Goal: Task Accomplishment & Management: Manage account settings

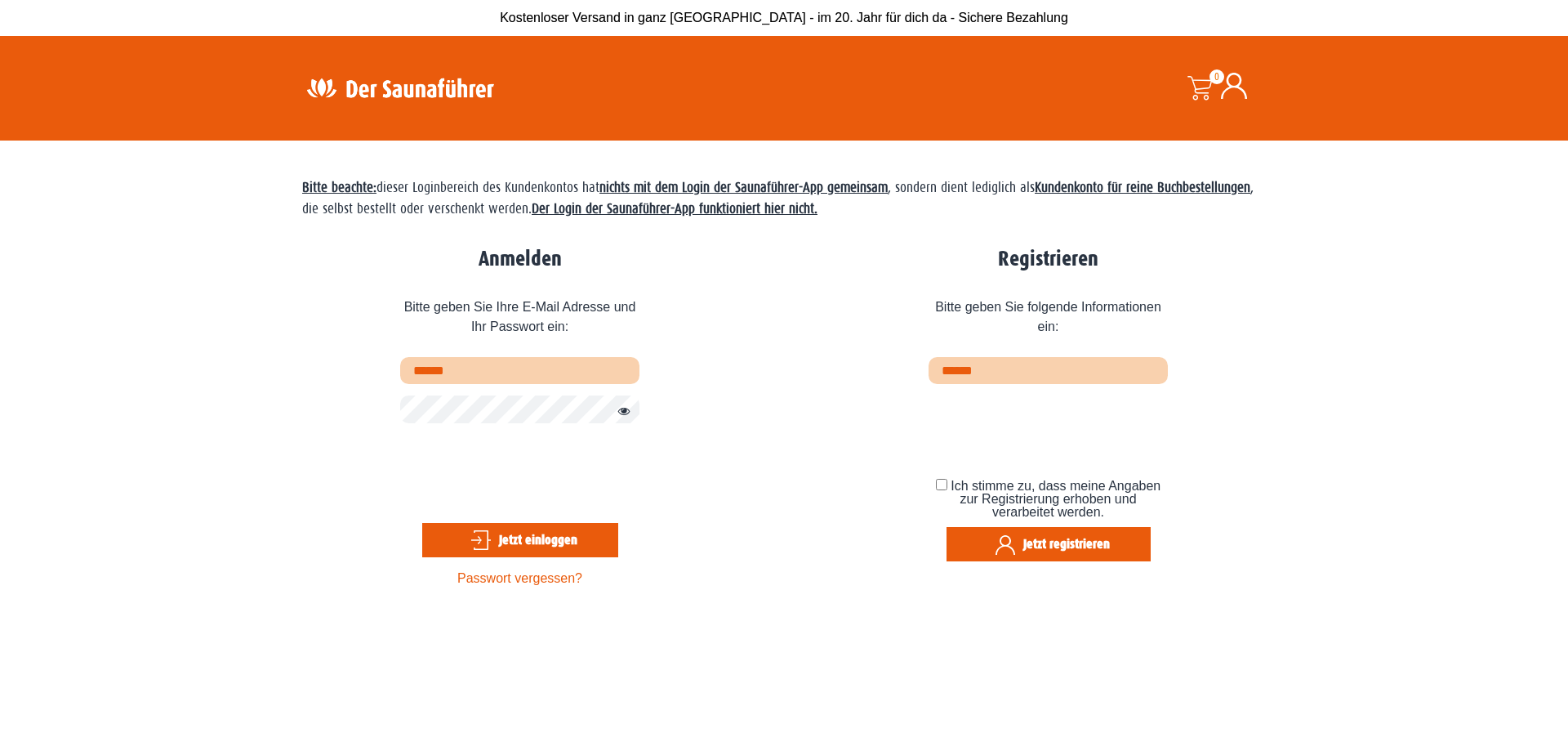
click at [447, 367] on input "text" at bounding box center [520, 370] width 240 height 27
type input "**********"
click at [534, 540] on button "Jetzt einloggen" at bounding box center [520, 540] width 196 height 34
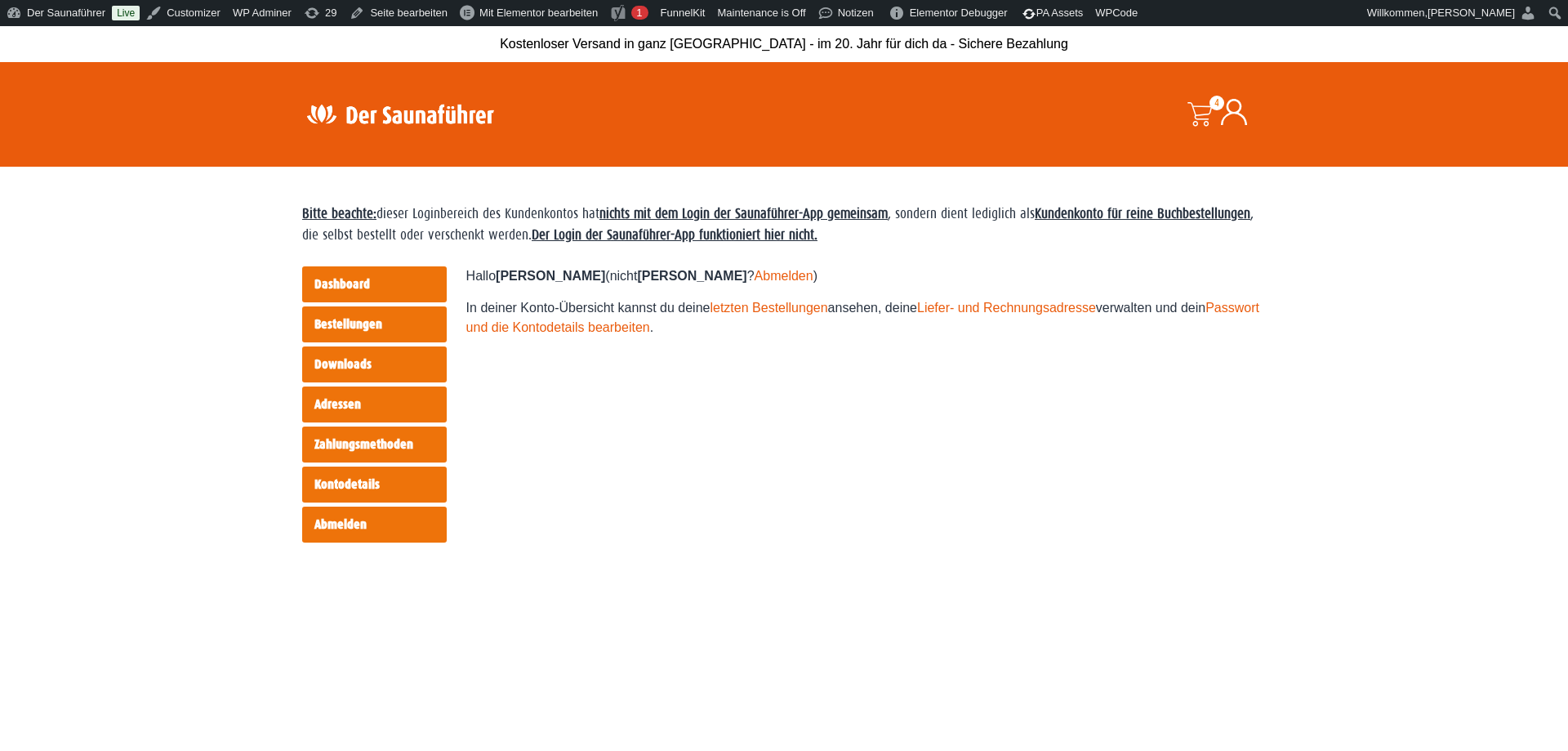
click at [372, 327] on link "Bestellungen" at bounding box center [374, 325] width 144 height 36
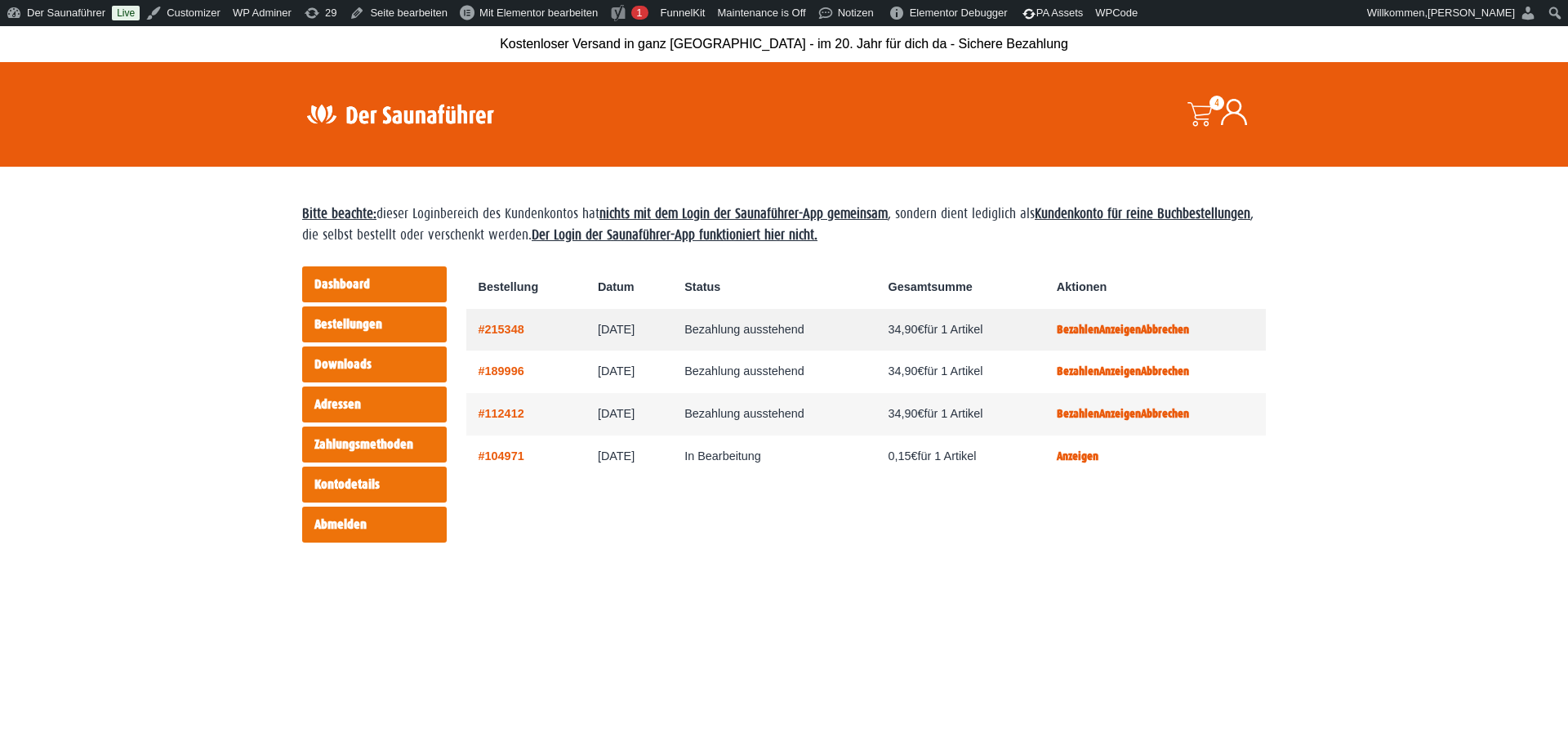
click at [1138, 330] on link "Anzeigen" at bounding box center [1120, 330] width 42 height 14
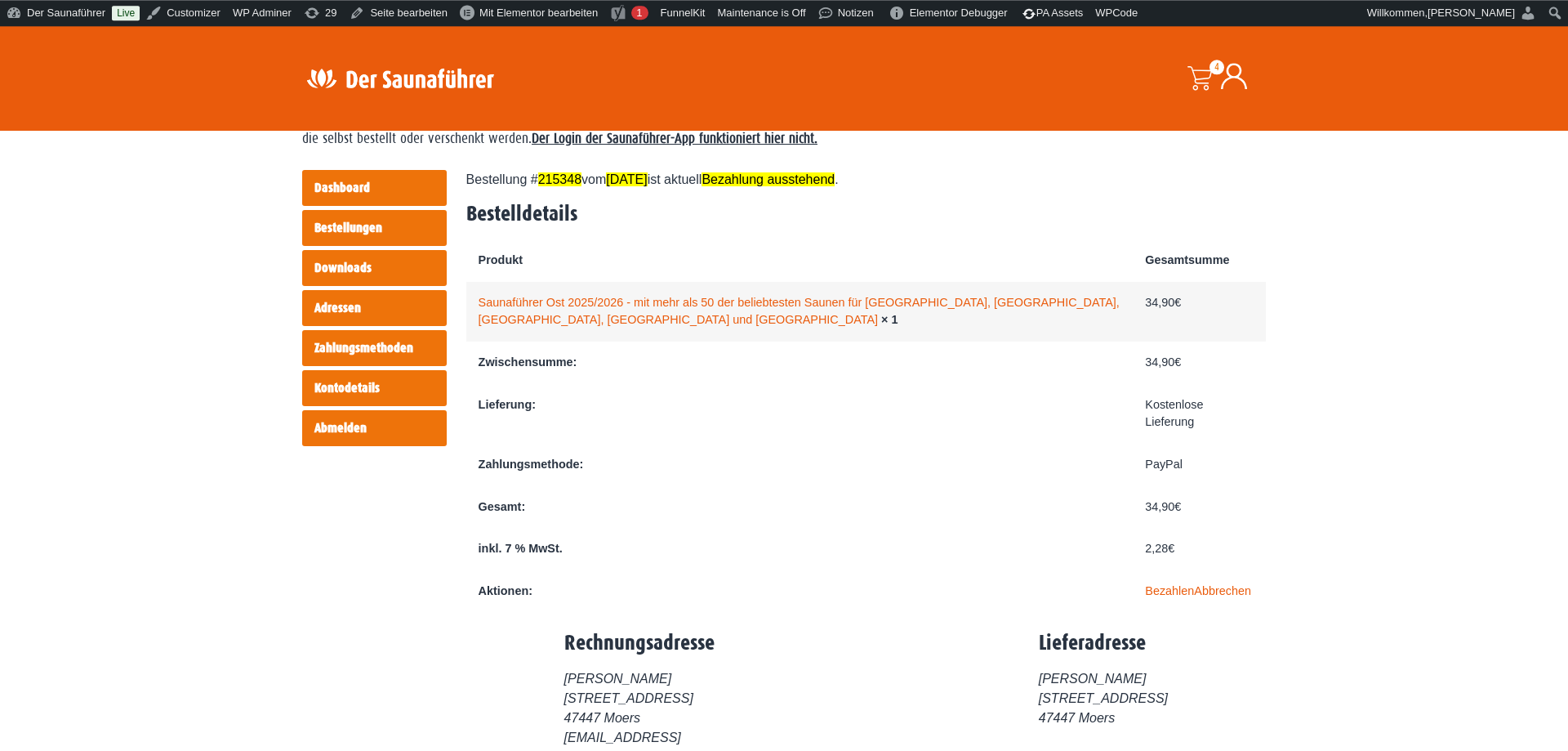
scroll to position [70, 0]
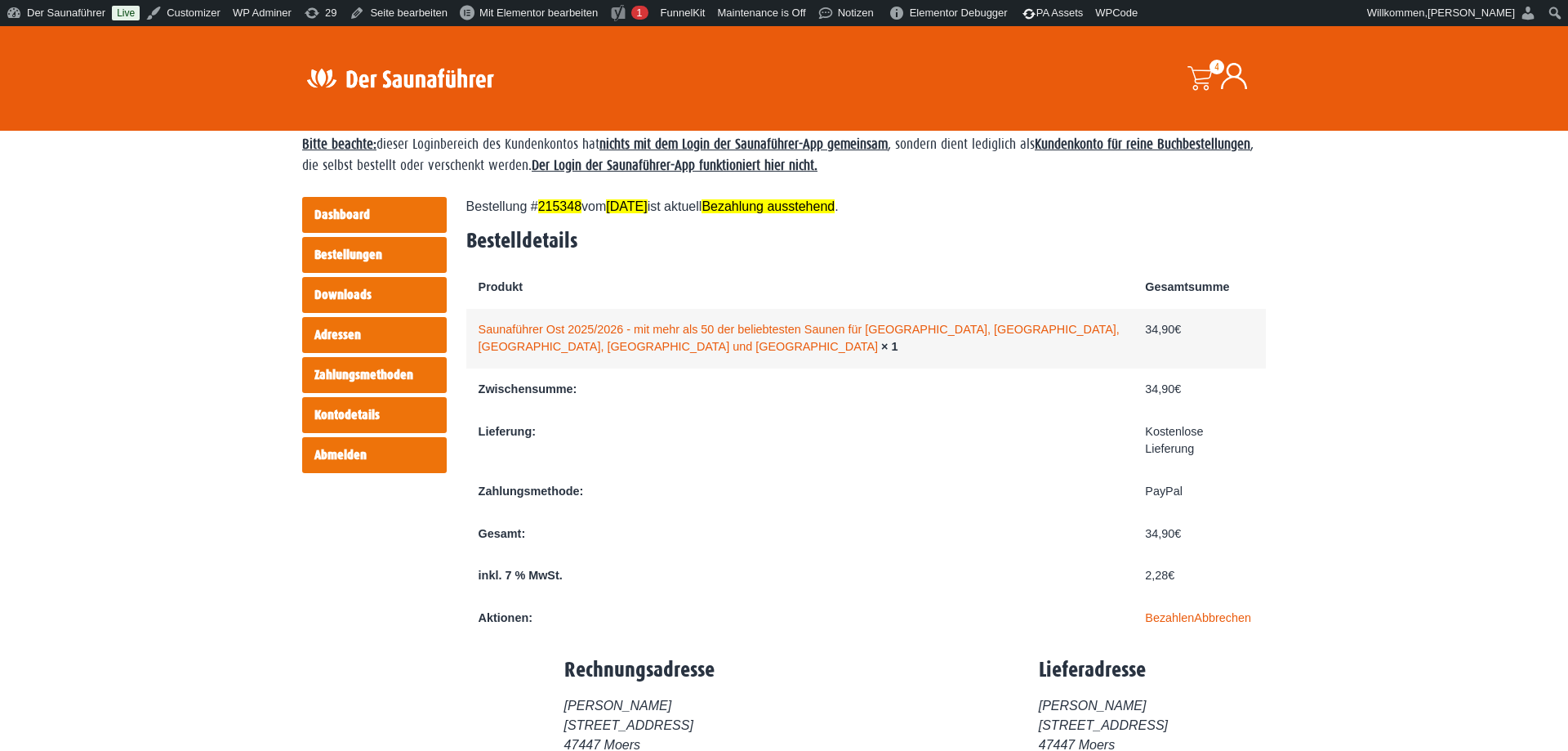
click at [390, 294] on link "Downloads" at bounding box center [374, 295] width 144 height 36
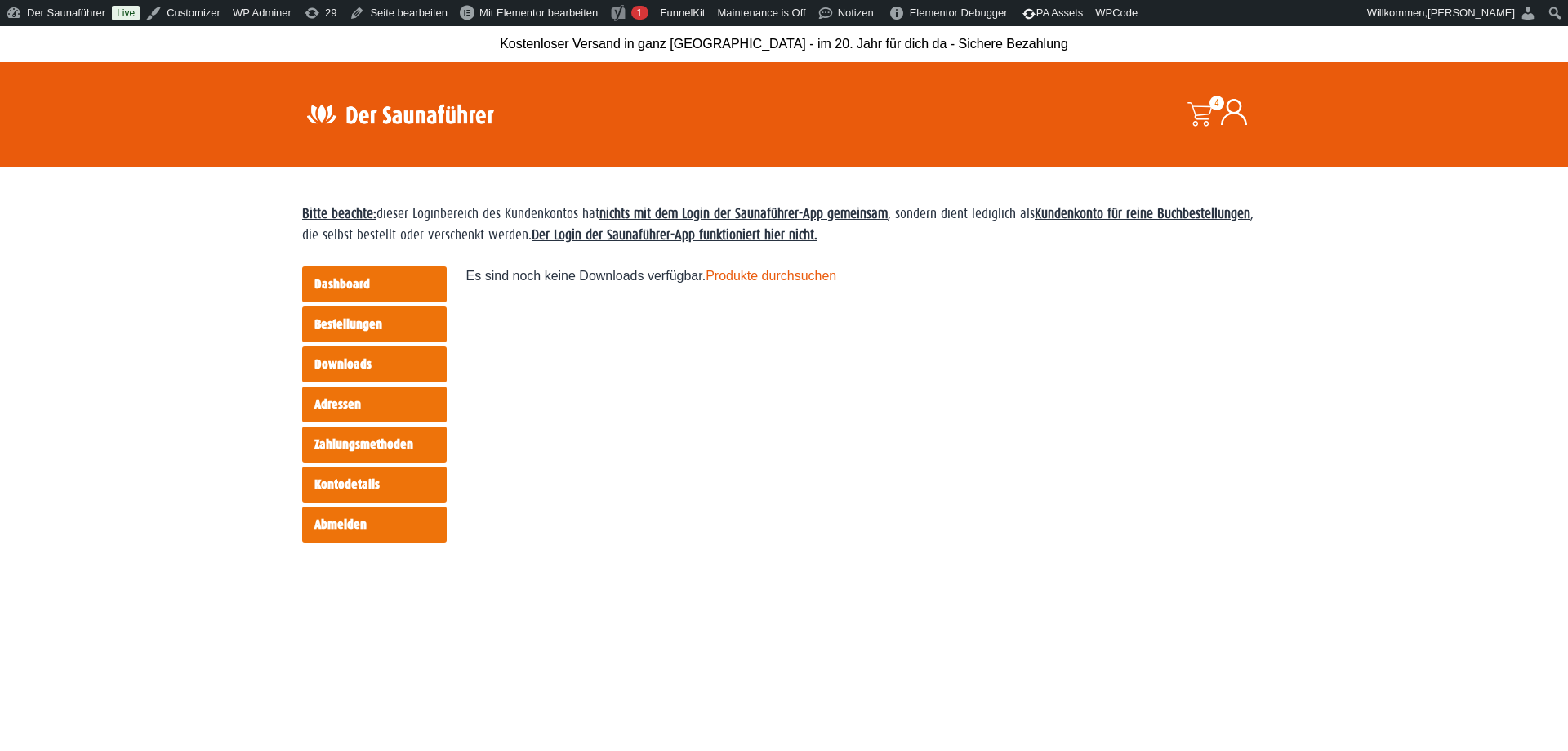
click at [359, 394] on link "Adressen" at bounding box center [374, 405] width 144 height 36
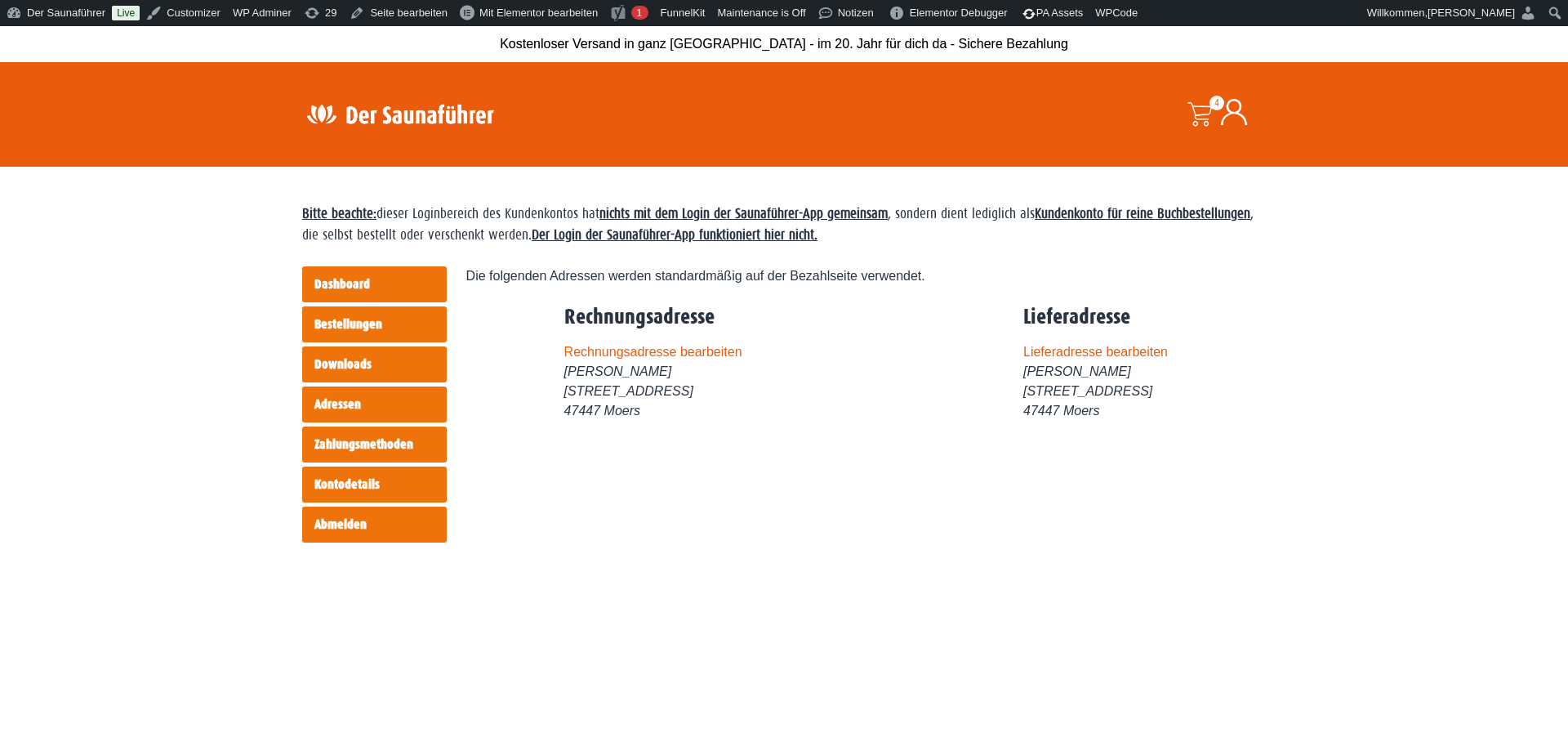
click at [412, 449] on link "Zahlungsmethoden" at bounding box center [374, 445] width 144 height 36
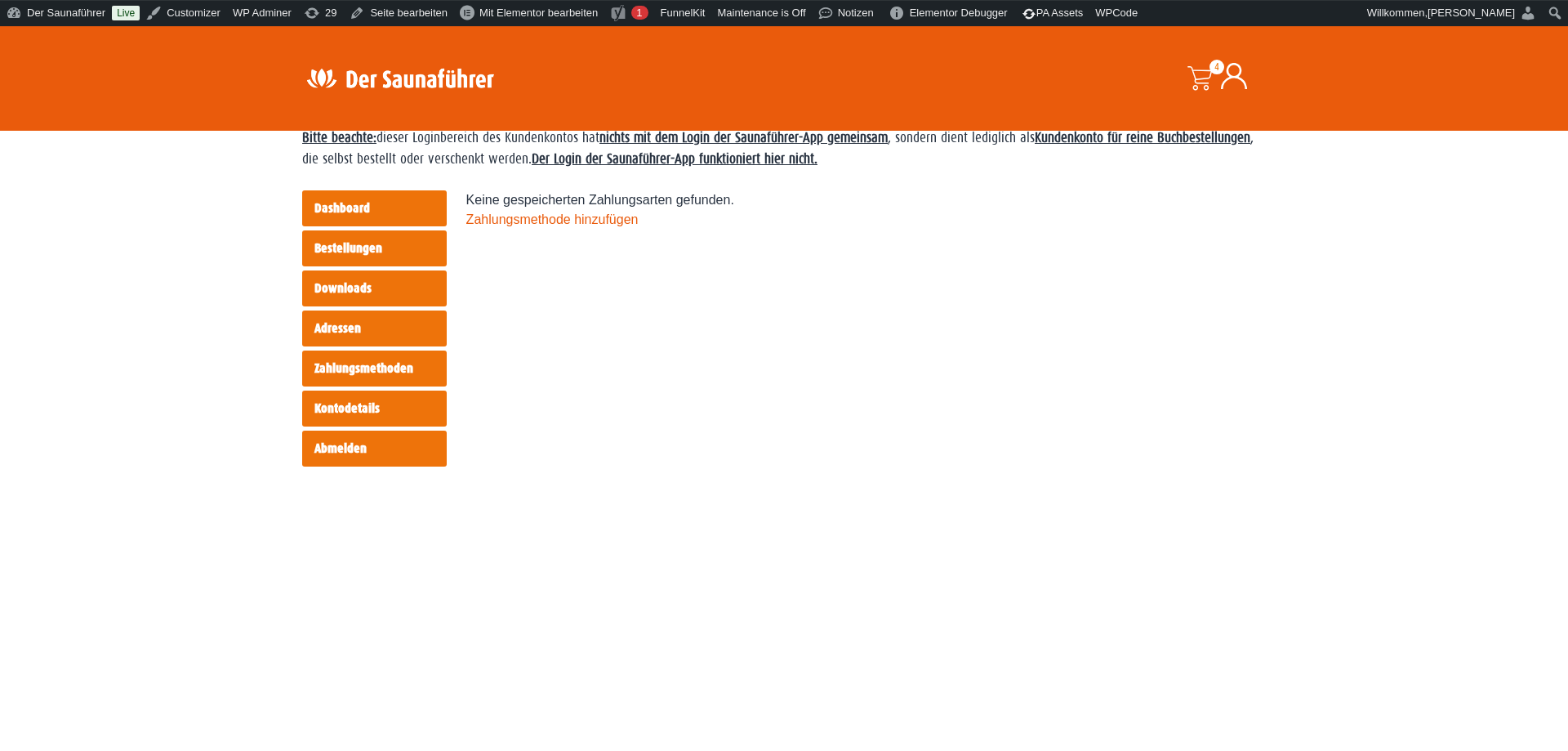
scroll to position [83, 0]
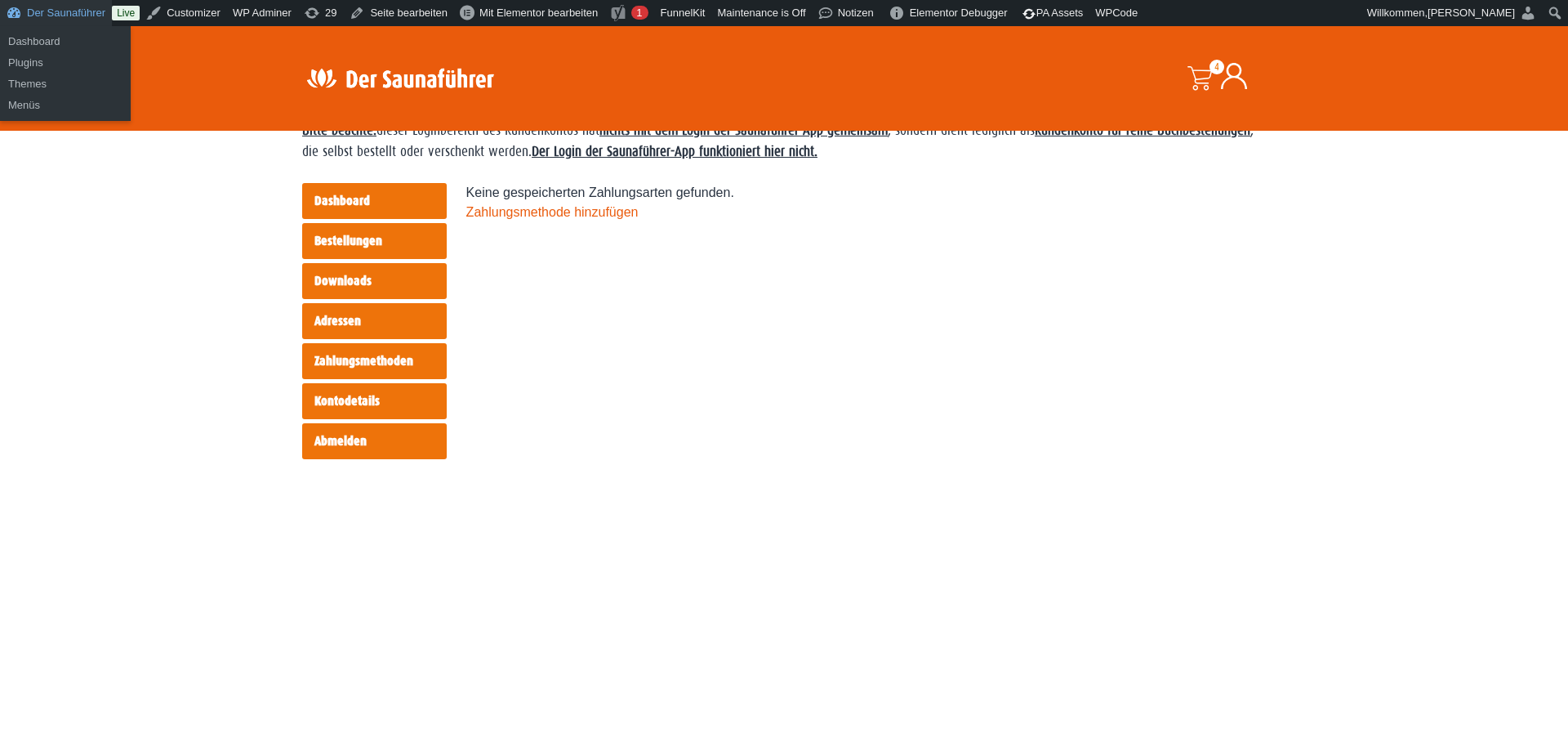
click at [75, 13] on link "Der Saunaführer" at bounding box center [56, 13] width 112 height 26
